Goal: Task Accomplishment & Management: Use online tool/utility

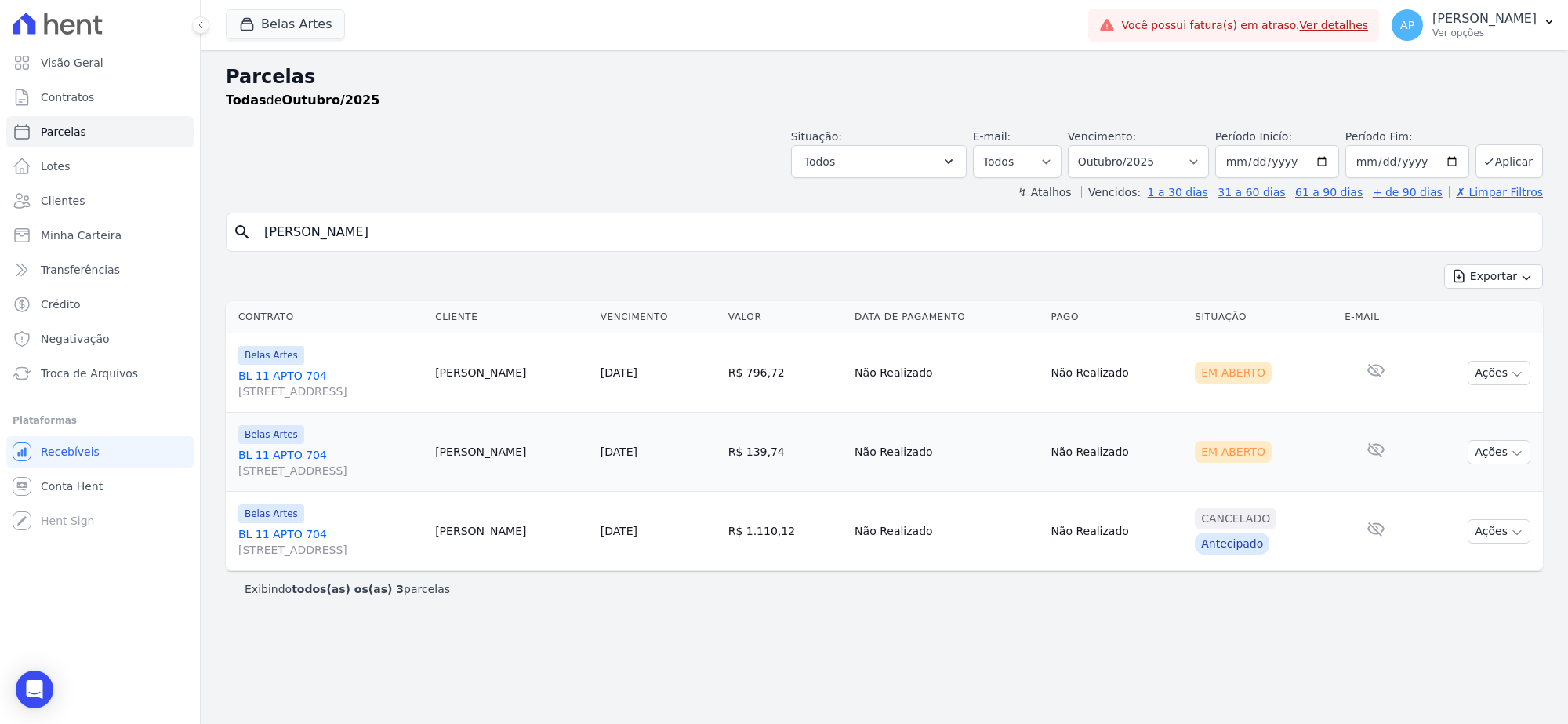
select select
click at [223, 233] on div "Parcelas Todas de Outubro/2025 Situação: Agendado Em Aberto Pago Processando Ca…" at bounding box center [884, 387] width 1368 height 674
type input "[PERSON_NAME] e [PERSON_NAME]"
select select
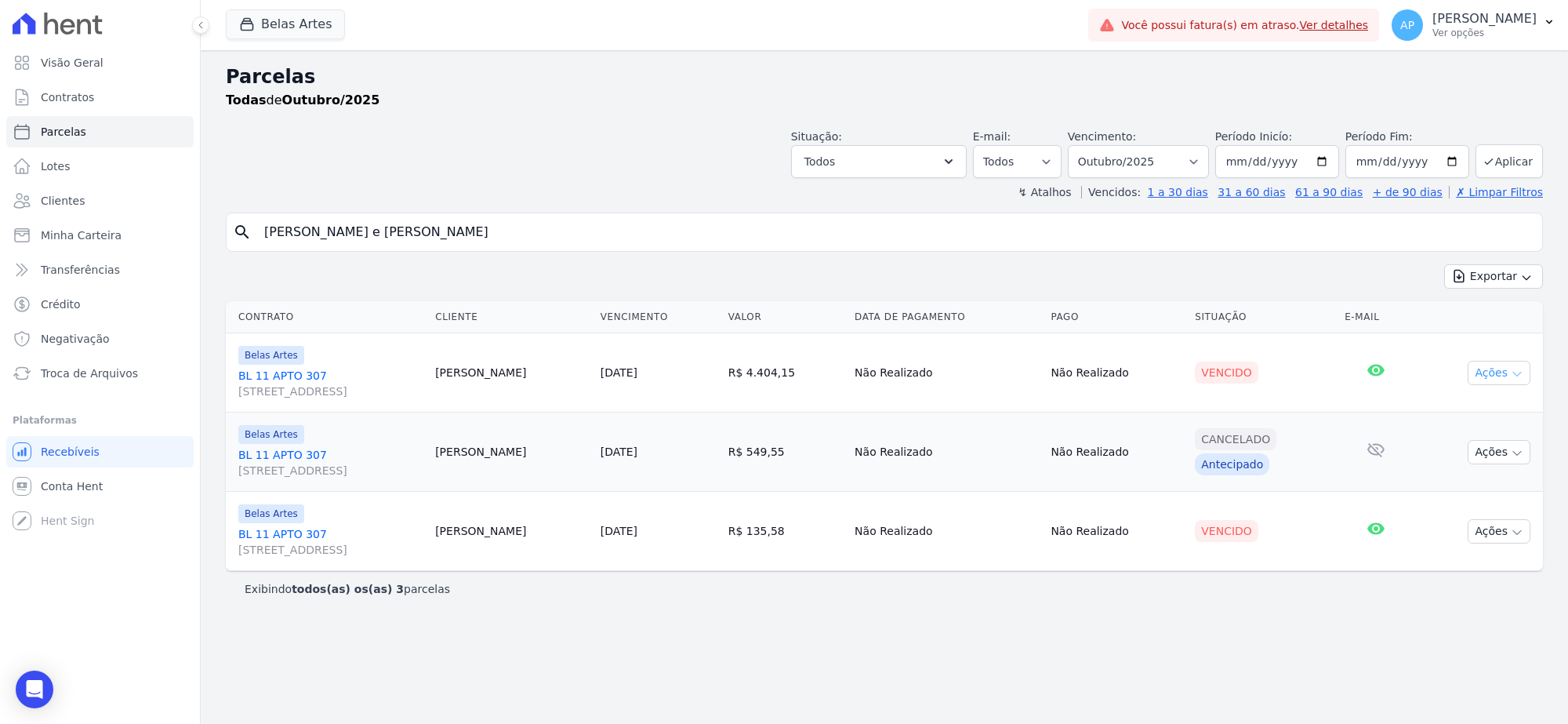
click at [1487, 374] on button "Ações" at bounding box center [1499, 373] width 62 height 25
click at [1456, 408] on link "Ver boleto" at bounding box center [1492, 408] width 150 height 29
click at [1290, 542] on div "Vencido" at bounding box center [1263, 531] width 137 height 22
click at [1497, 525] on button "Ações" at bounding box center [1499, 532] width 62 height 25
click at [1446, 560] on link "Ver boleto" at bounding box center [1492, 567] width 150 height 29
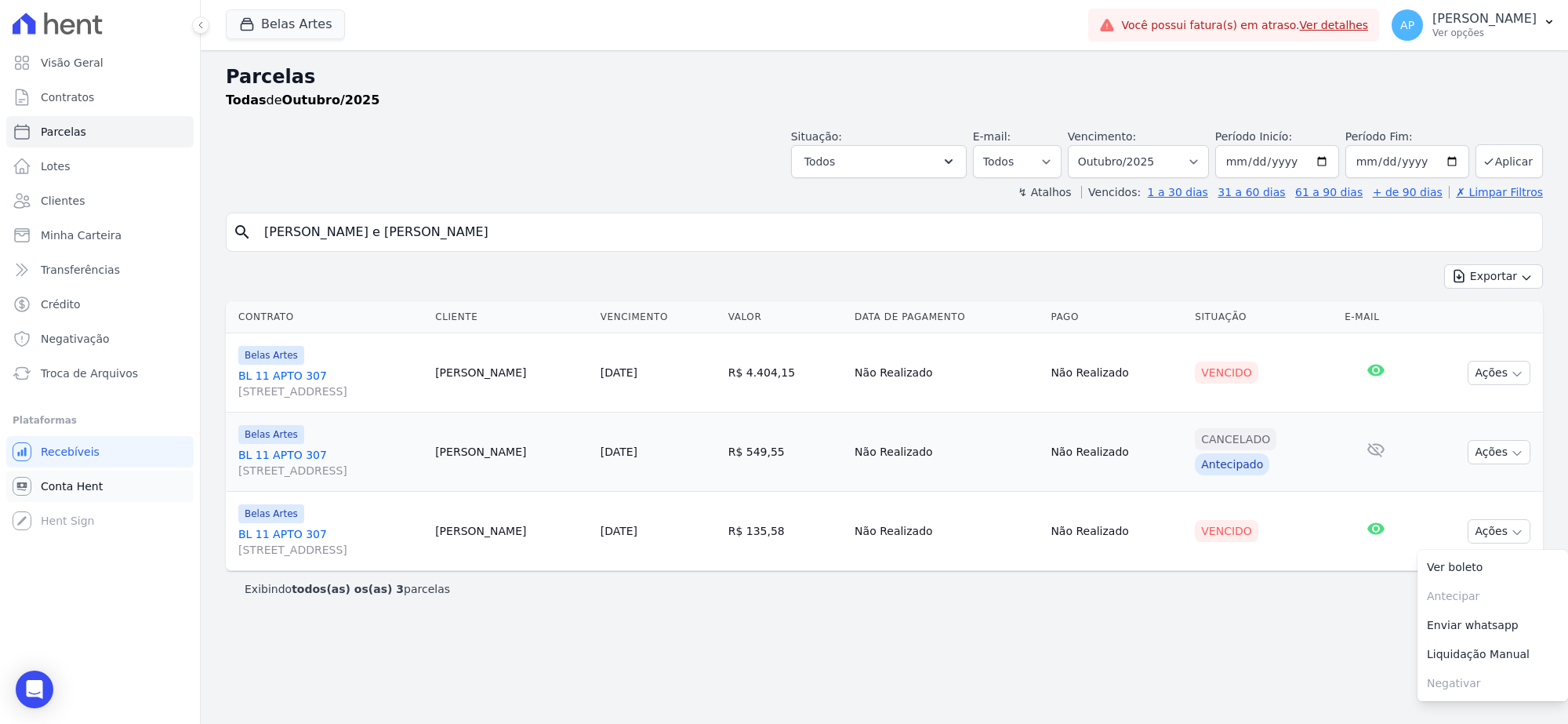
click at [64, 487] on span "Conta Hent" at bounding box center [71, 486] width 62 height 16
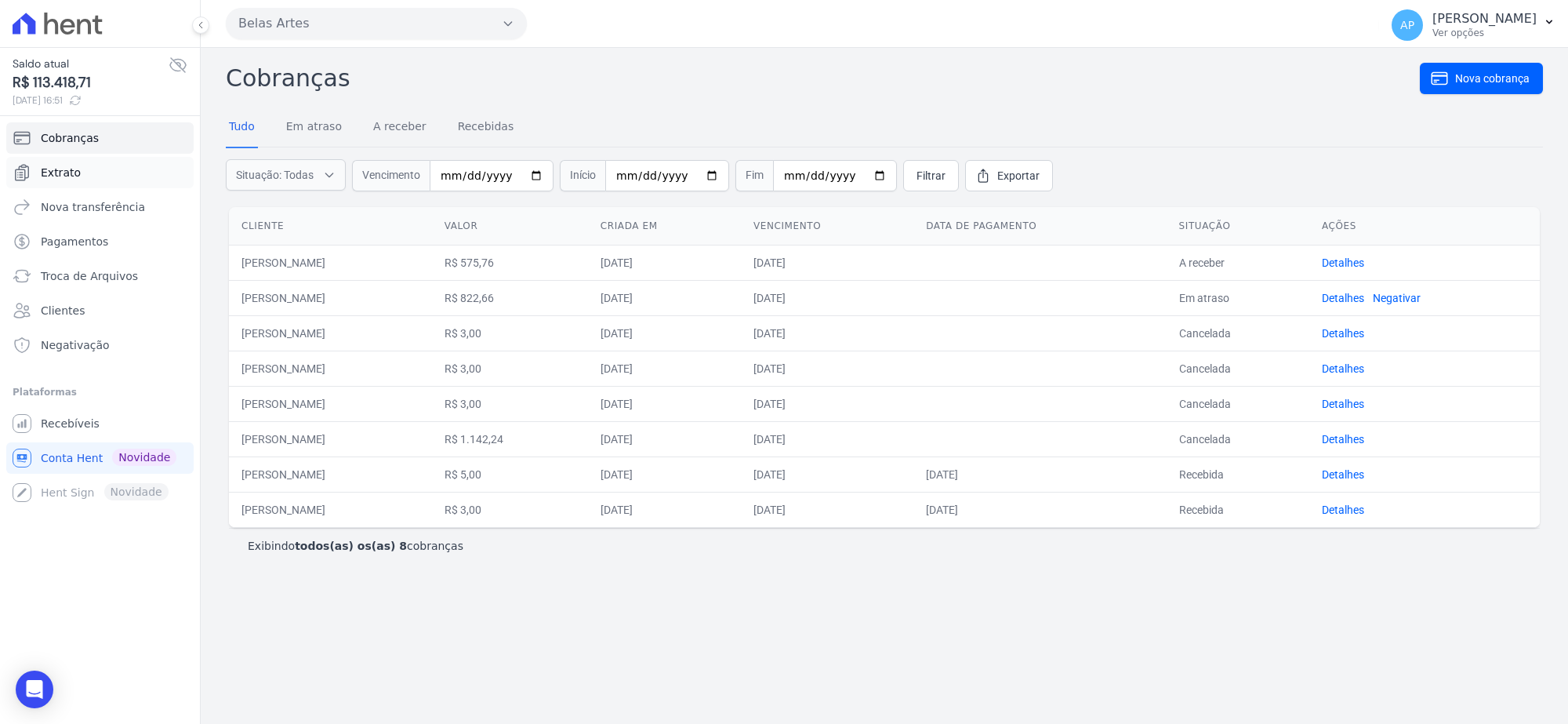
click at [100, 164] on link "Extrato" at bounding box center [100, 173] width 187 height 31
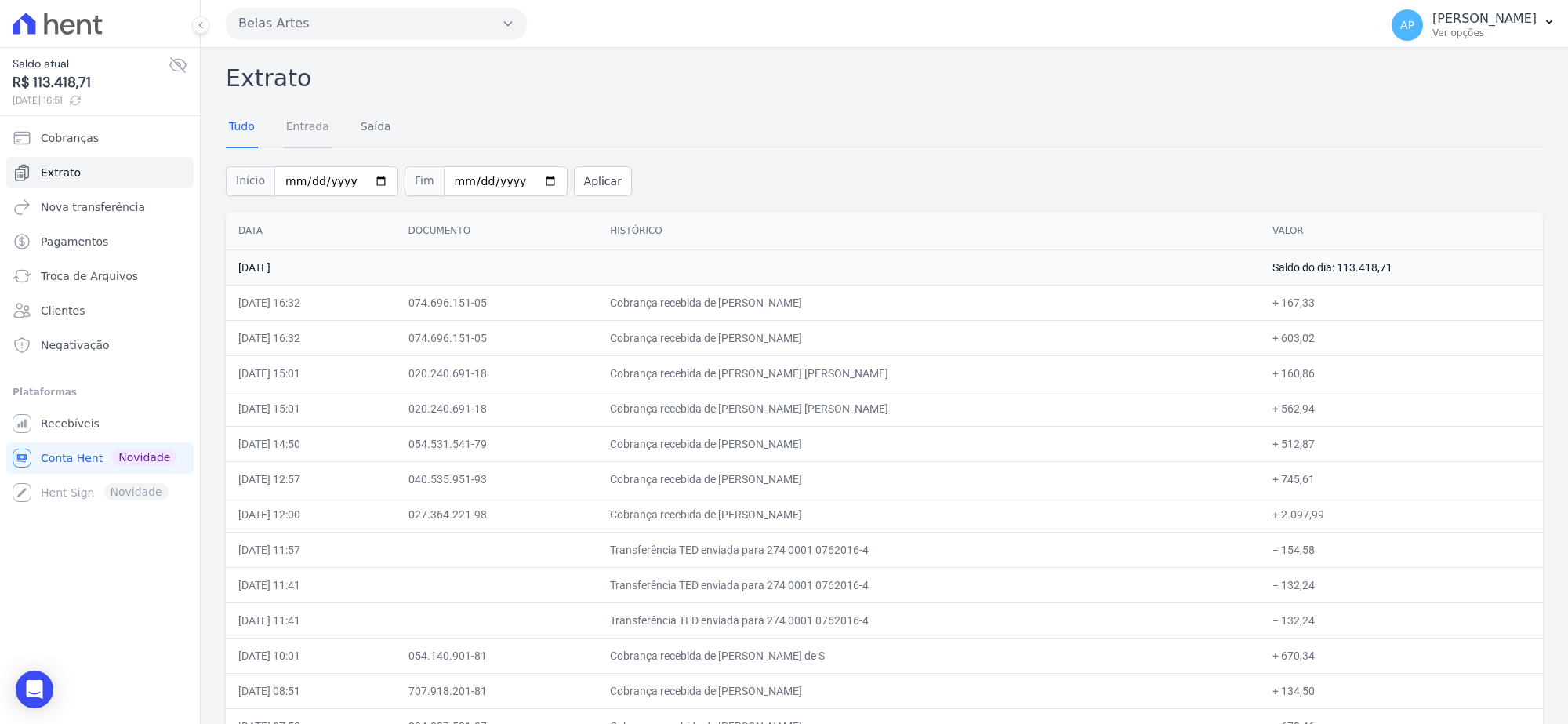
click at [301, 131] on link "Entrada" at bounding box center [308, 128] width 49 height 41
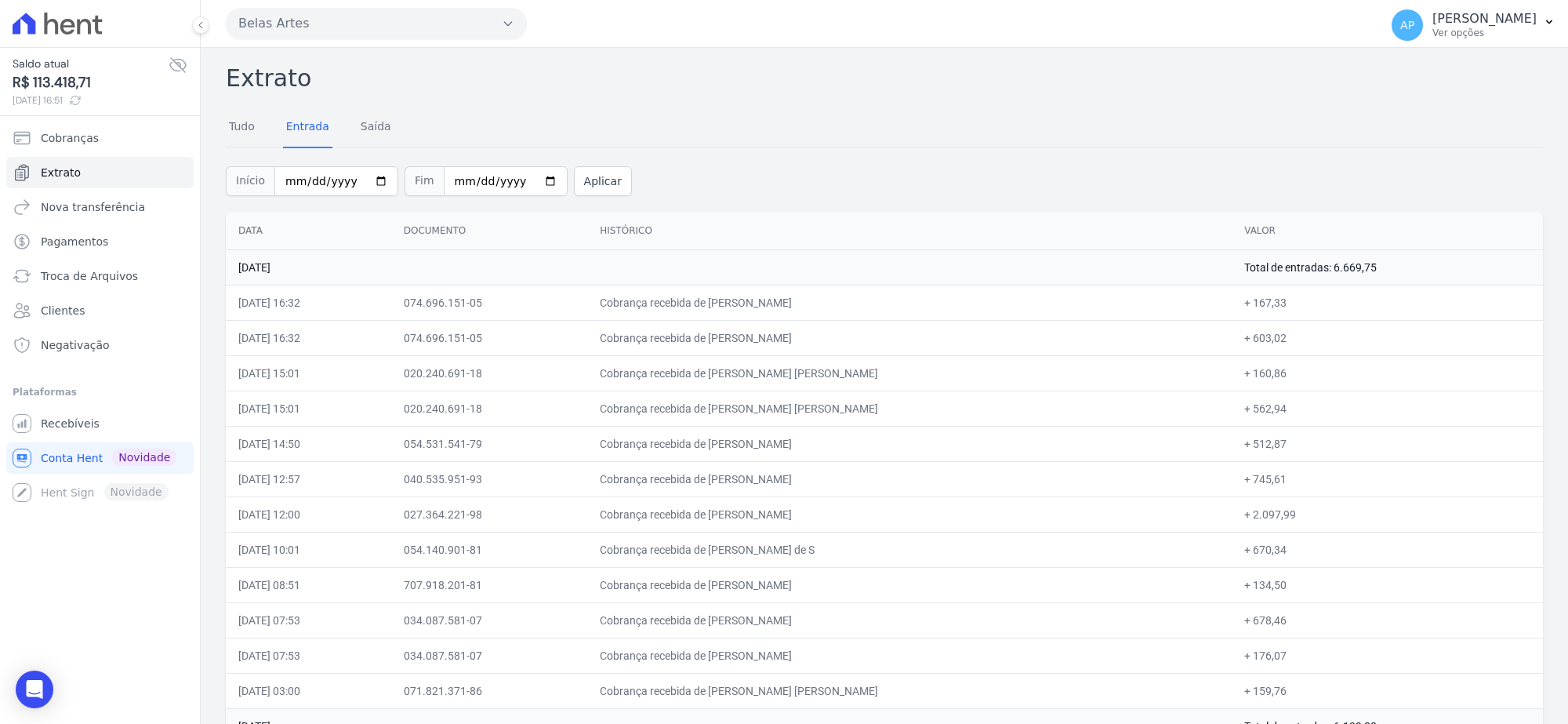
scroll to position [1371, 0]
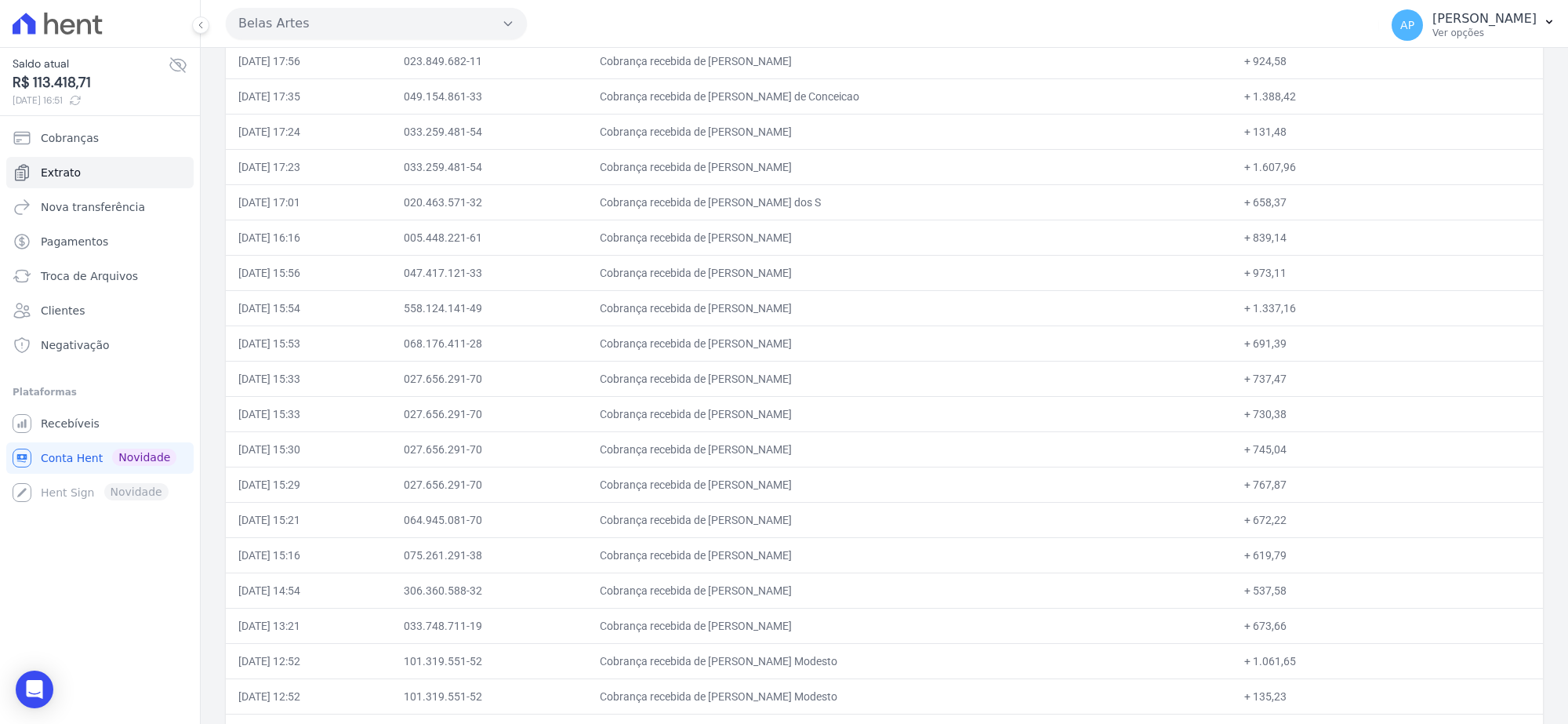
drag, startPoint x: 460, startPoint y: 389, endPoint x: 1299, endPoint y: 494, distance: 845.5
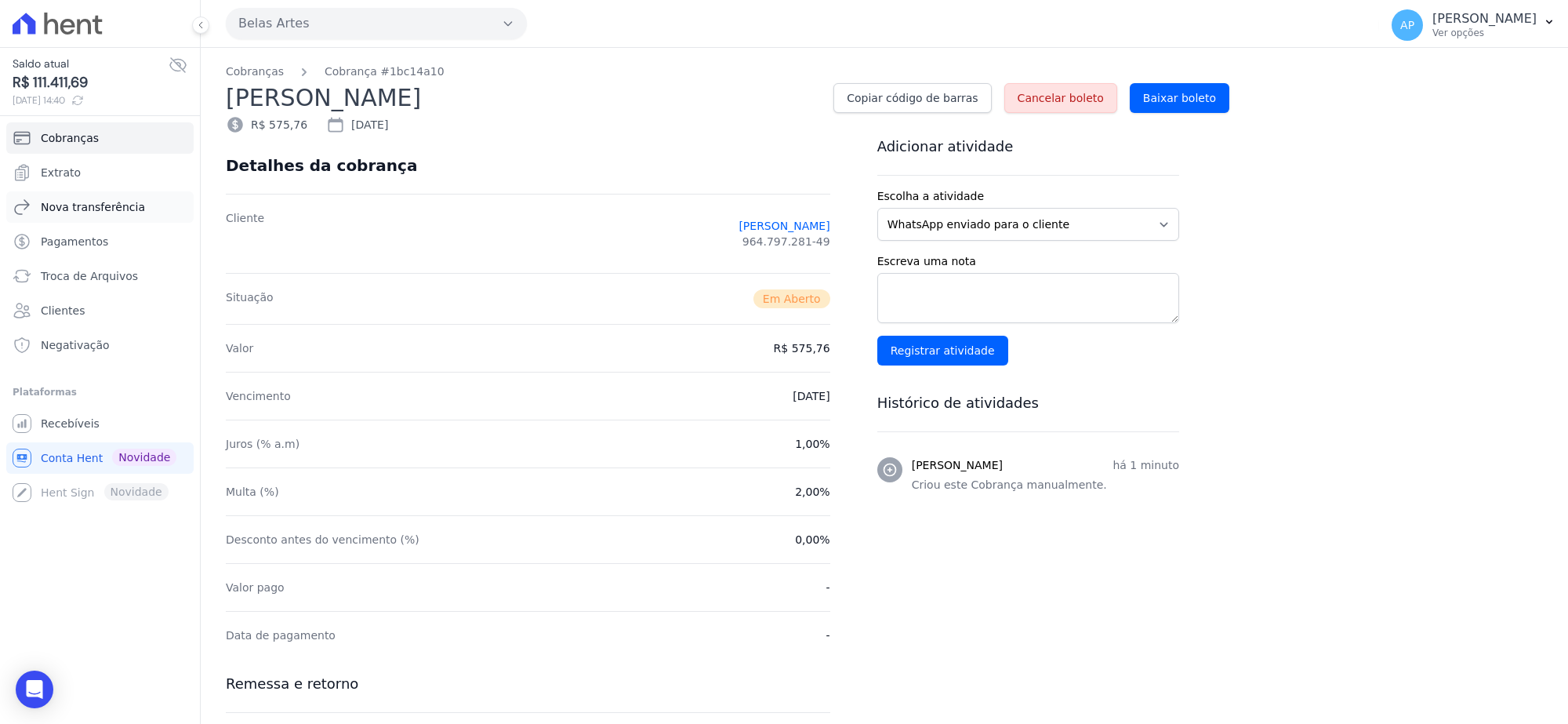
click at [85, 212] on span "Nova transferência" at bounding box center [93, 206] width 104 height 16
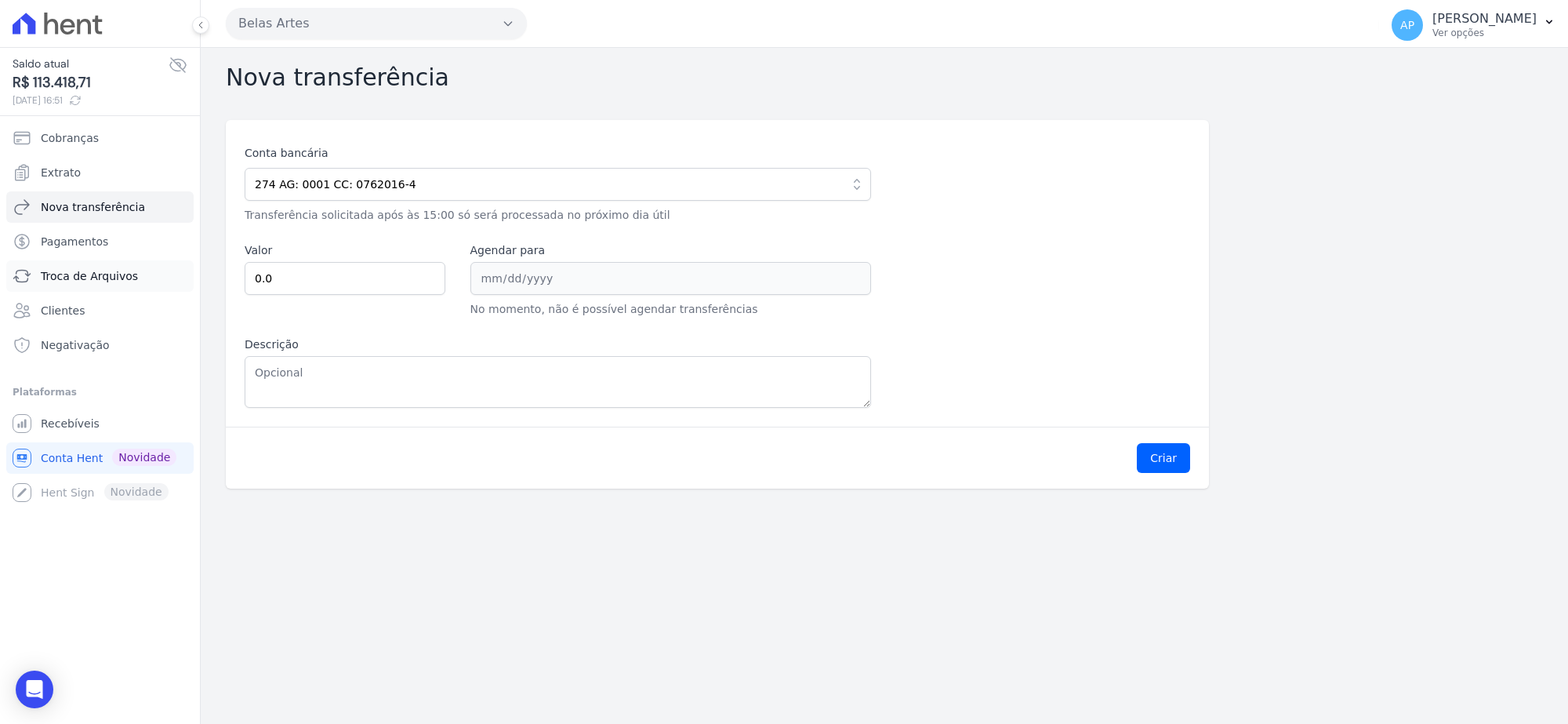
click at [75, 283] on span "Troca de Arquivos" at bounding box center [90, 275] width 97 height 16
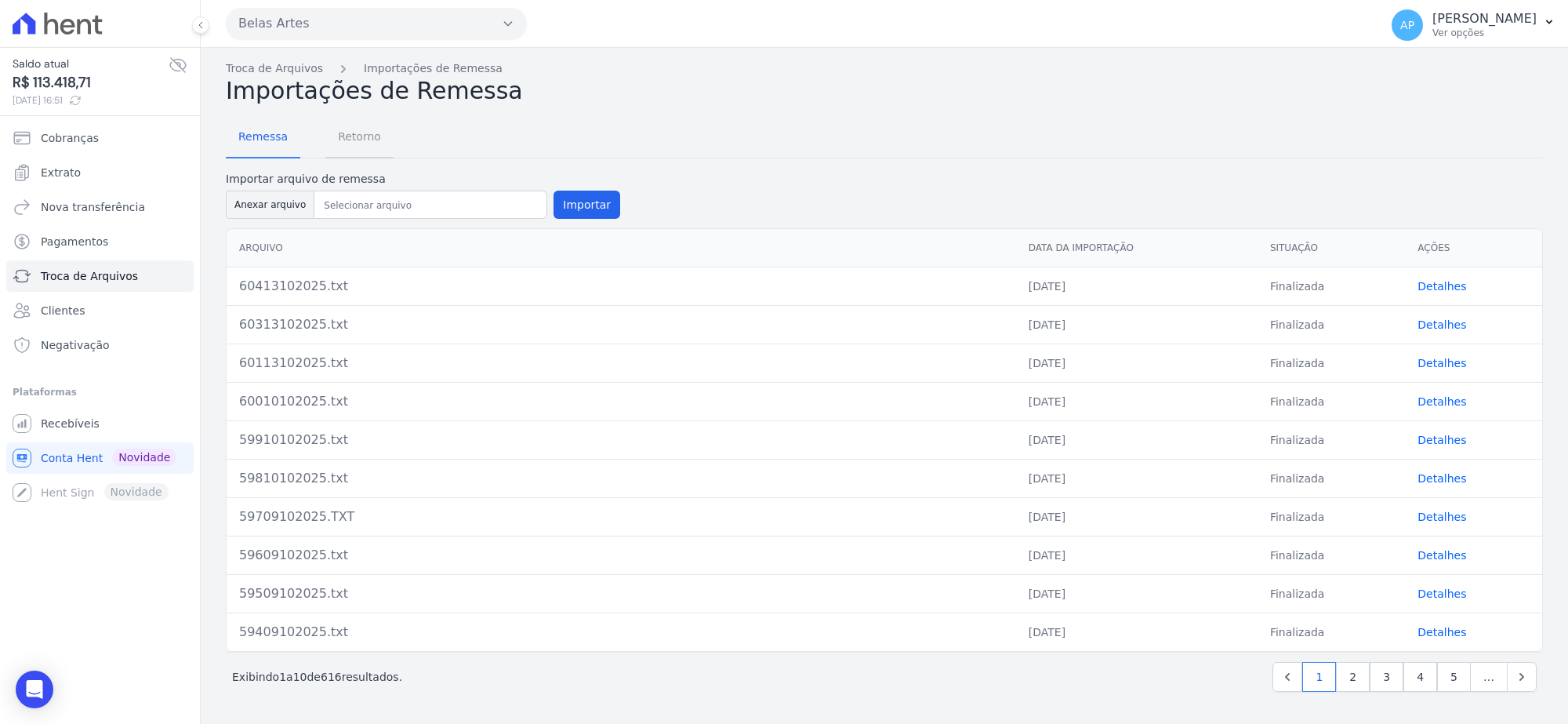
click at [353, 131] on span "Retorno" at bounding box center [359, 136] width 62 height 31
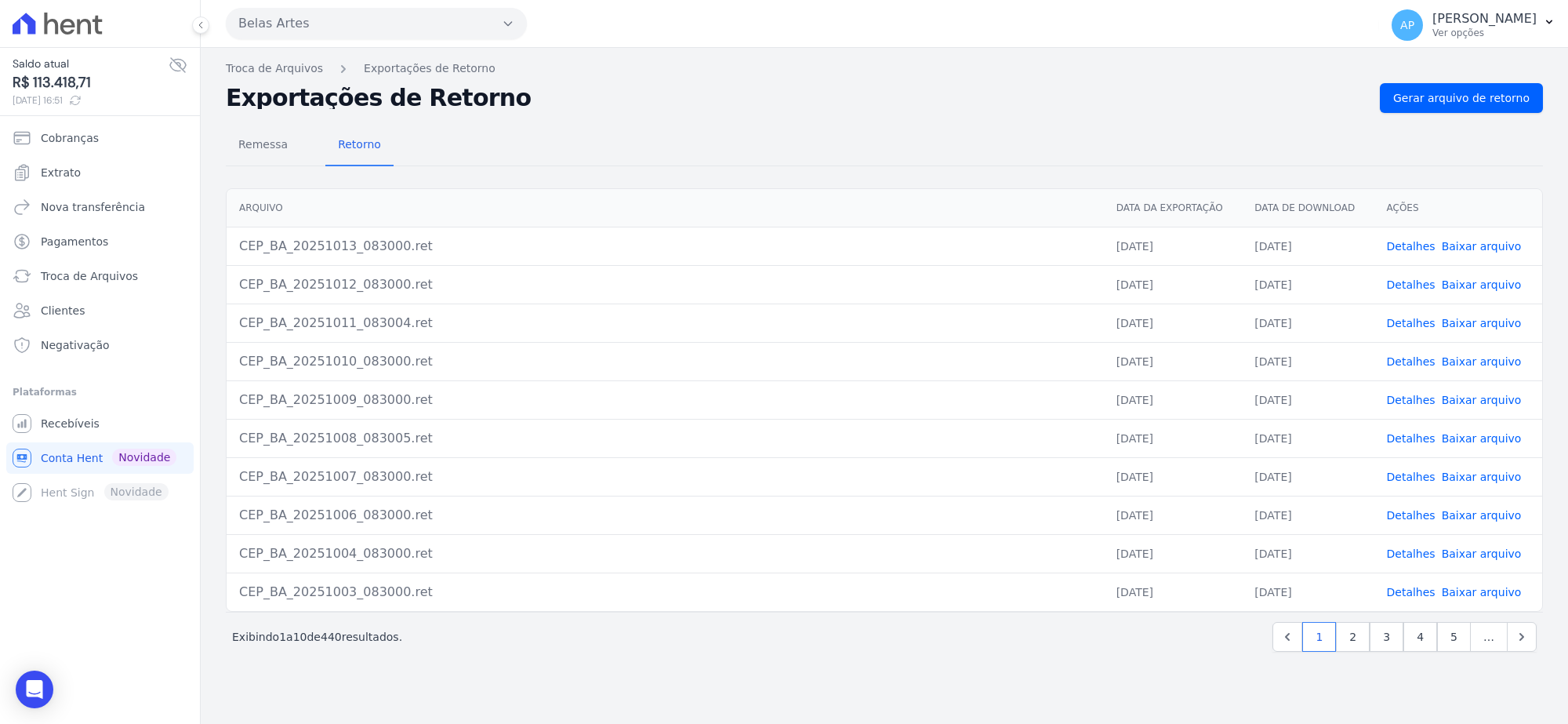
click at [1468, 325] on link "Baixar arquivo" at bounding box center [1481, 323] width 80 height 12
